Goal: Transaction & Acquisition: Purchase product/service

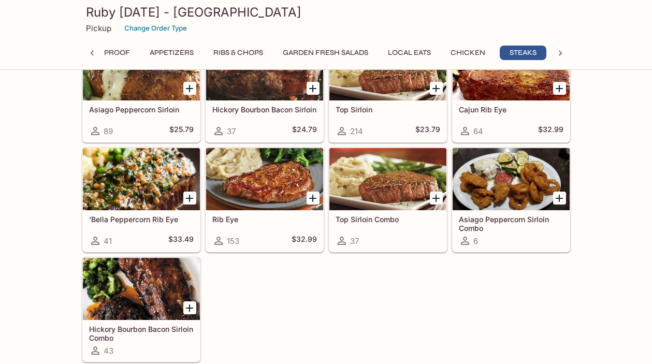
scroll to position [2133, 0]
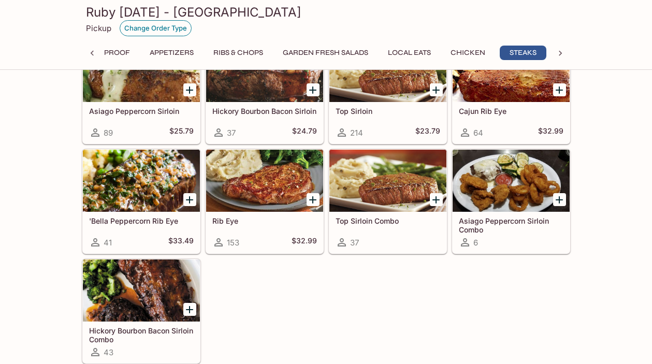
click at [144, 28] on button "Change Order Type" at bounding box center [156, 28] width 72 height 16
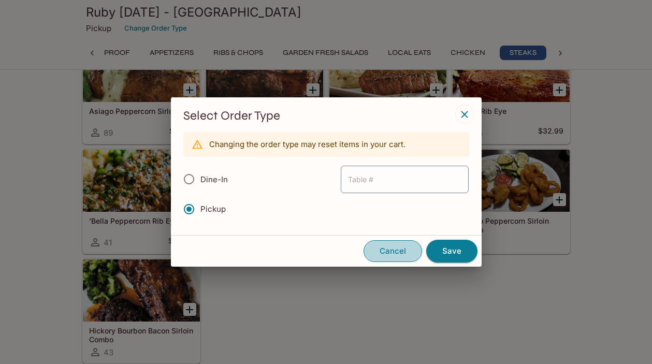
click at [382, 257] on button "Cancel" at bounding box center [392, 251] width 59 height 22
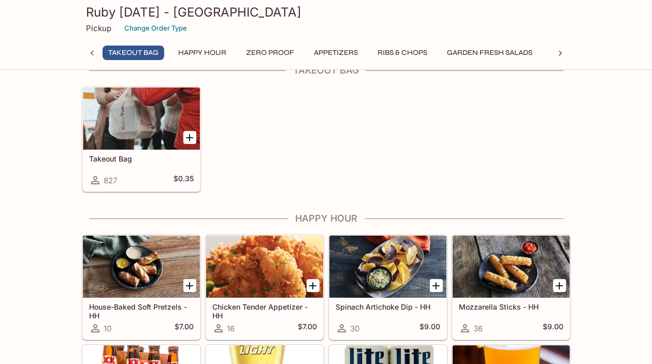
scroll to position [0, 0]
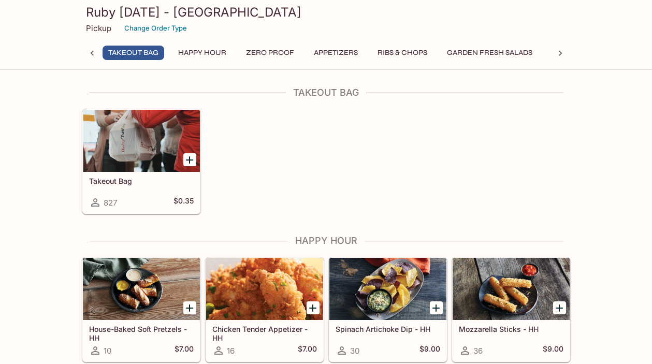
click at [555, 53] on icon at bounding box center [560, 53] width 10 height 10
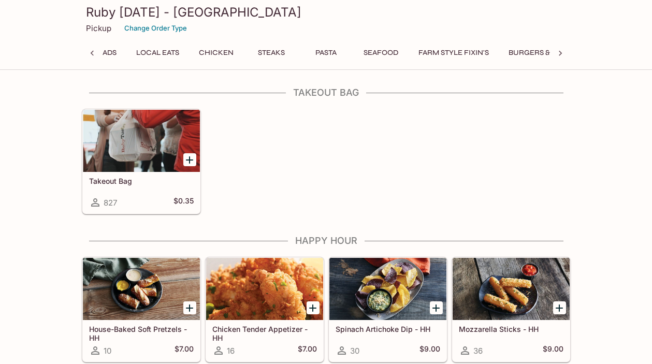
scroll to position [0, 450]
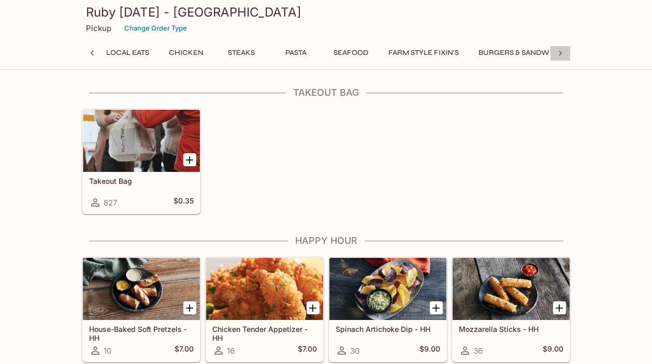
click at [555, 53] on icon at bounding box center [560, 53] width 10 height 10
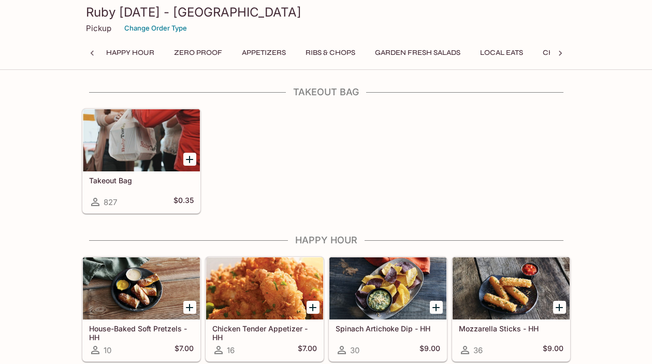
scroll to position [0, 0]
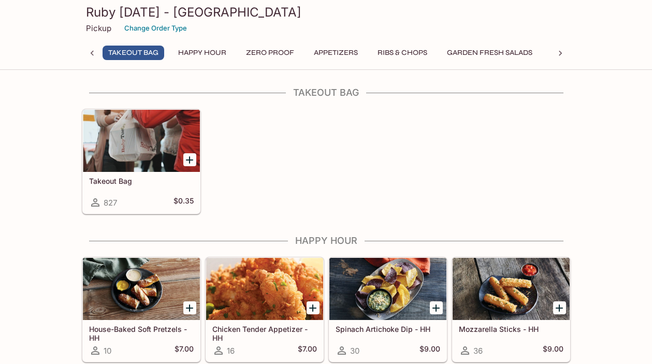
click at [93, 28] on p "Pickup" at bounding box center [98, 28] width 25 height 10
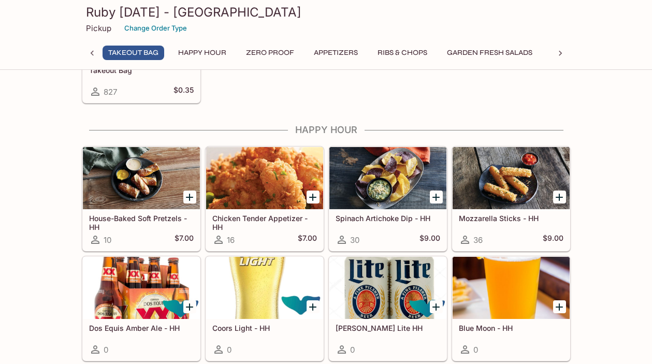
click at [95, 30] on p "Pickup" at bounding box center [98, 28] width 25 height 10
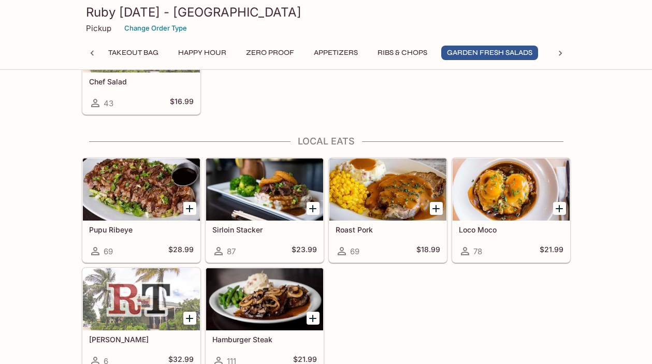
click at [312, 210] on icon "Add Sirloin Stacker" at bounding box center [312, 208] width 7 height 7
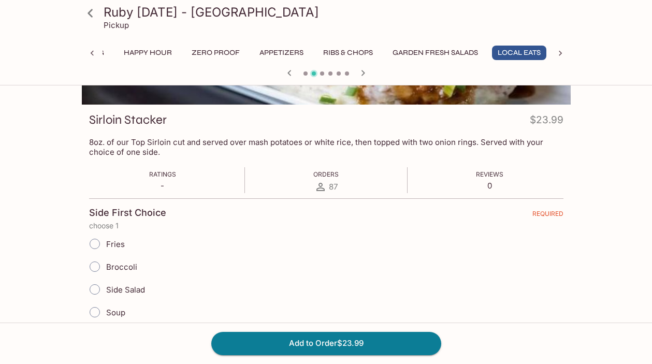
scroll to position [123, 0]
click at [90, 13] on icon at bounding box center [90, 13] width 5 height 8
